Goal: Transaction & Acquisition: Download file/media

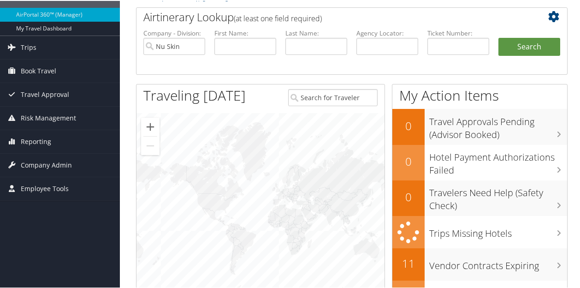
scroll to position [49, 0]
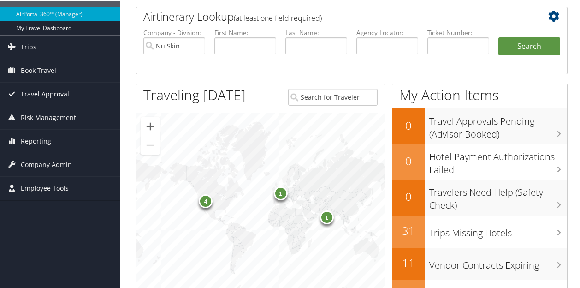
click at [66, 96] on span "Travel Approval" at bounding box center [45, 93] width 48 height 23
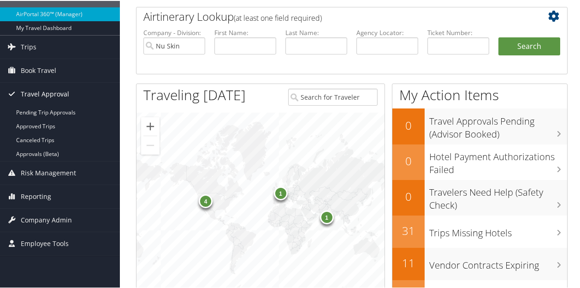
click at [59, 93] on span "Travel Approval" at bounding box center [45, 93] width 48 height 23
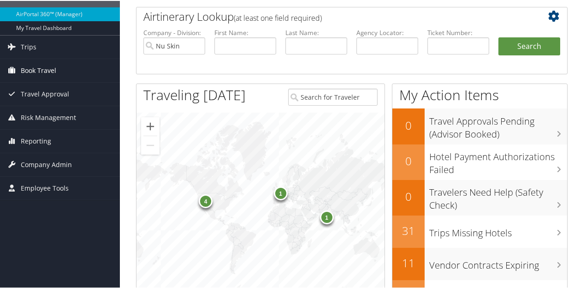
click at [56, 72] on link "Book Travel" at bounding box center [60, 69] width 120 height 23
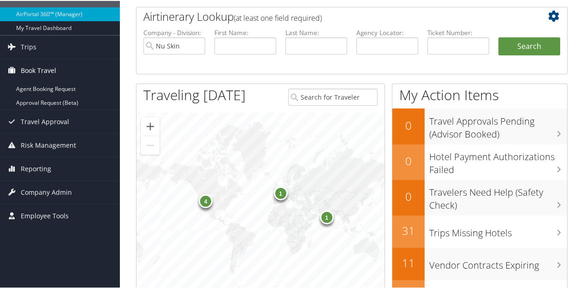
click at [47, 70] on span "Book Travel" at bounding box center [39, 69] width 36 height 23
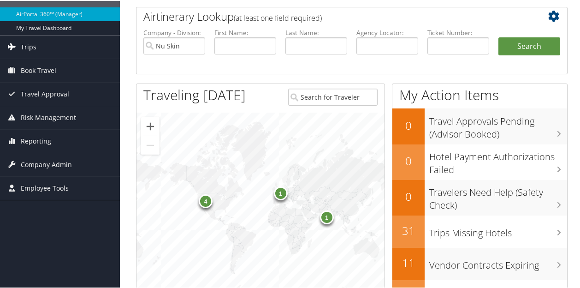
click at [48, 37] on link "Trips" at bounding box center [60, 46] width 120 height 23
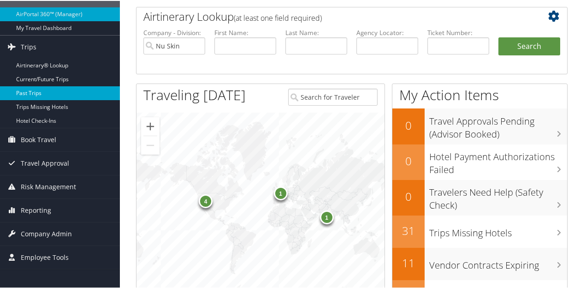
click at [53, 94] on link "Past Trips" at bounding box center [60, 92] width 120 height 14
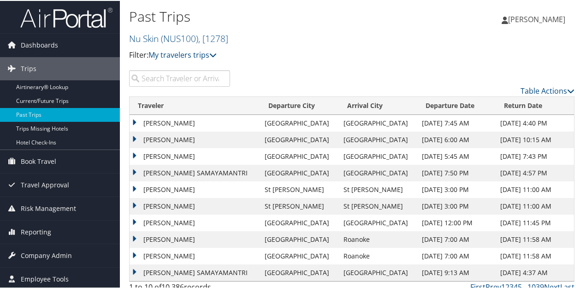
click at [200, 77] on input "search" at bounding box center [179, 77] width 101 height 17
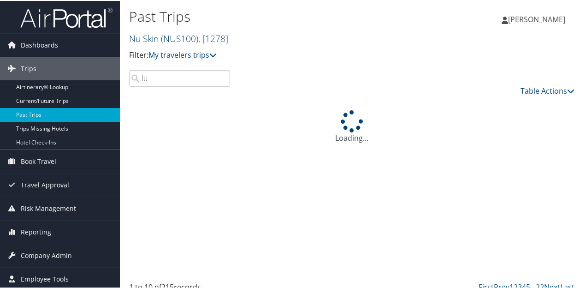
type input "l"
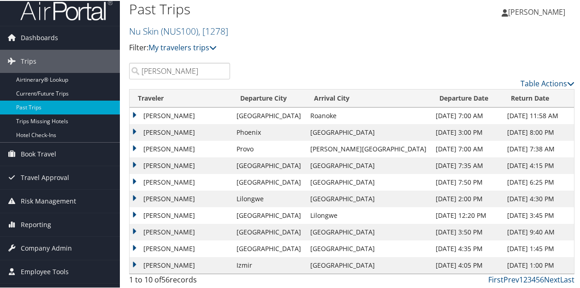
scroll to position [8, 0]
type input "Kalleen Lund"
click at [524, 281] on link "2" at bounding box center [526, 278] width 4 height 10
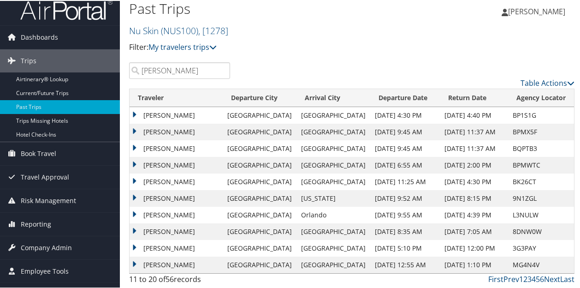
click at [520, 279] on link "1" at bounding box center [522, 278] width 4 height 10
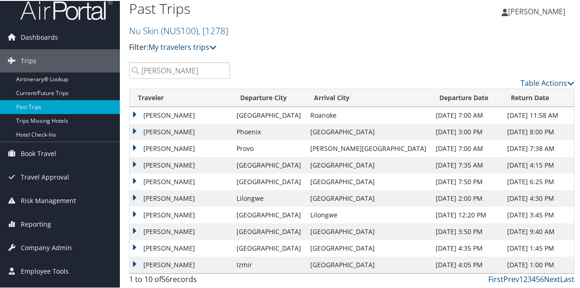
click at [186, 261] on td "KALLEEN KIRK LUND" at bounding box center [181, 264] width 102 height 17
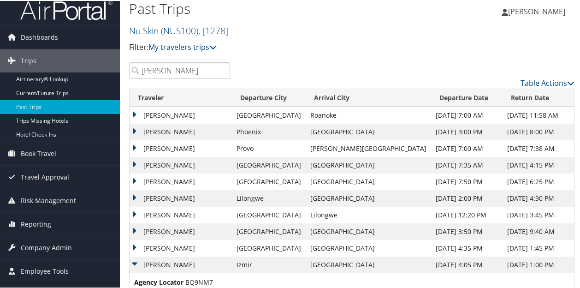
scroll to position [47, 0]
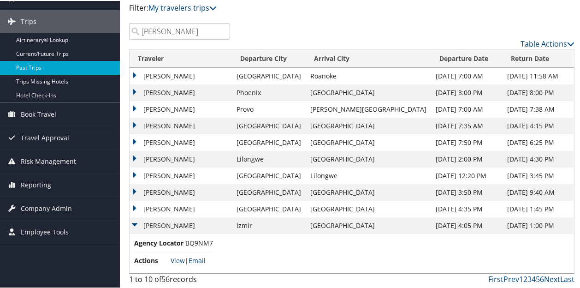
click at [176, 262] on link "View" at bounding box center [178, 259] width 14 height 9
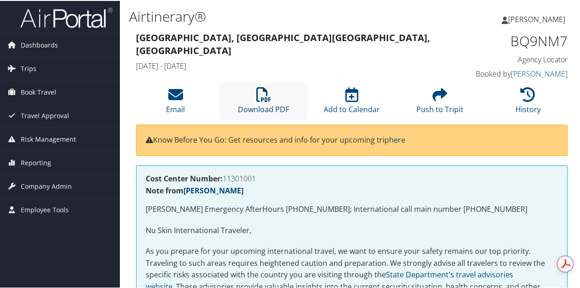
click at [263, 105] on link "Download PDF" at bounding box center [263, 102] width 51 height 22
